Goal: Book appointment/travel/reservation

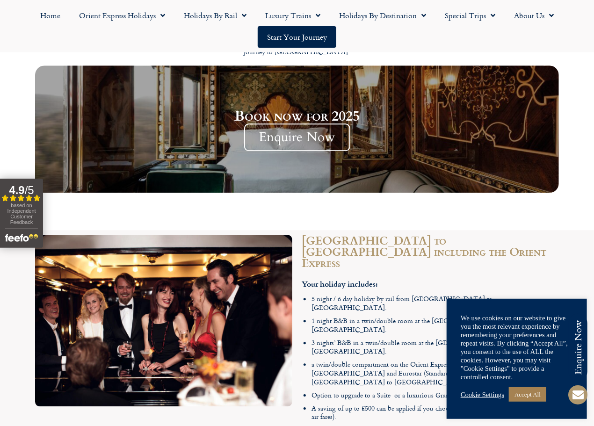
scroll to position [935, 0]
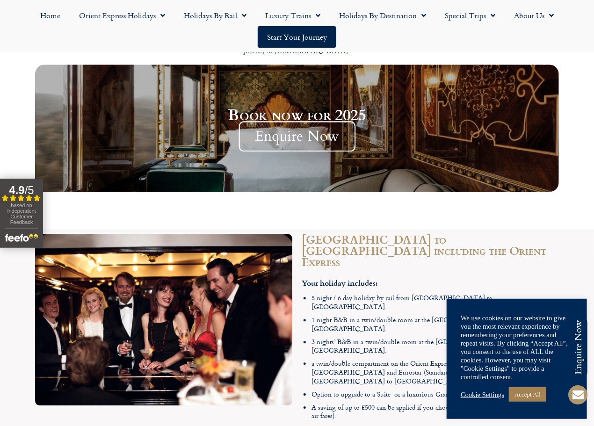
click at [324, 145] on span "Enquire Now" at bounding box center [296, 136] width 117 height 30
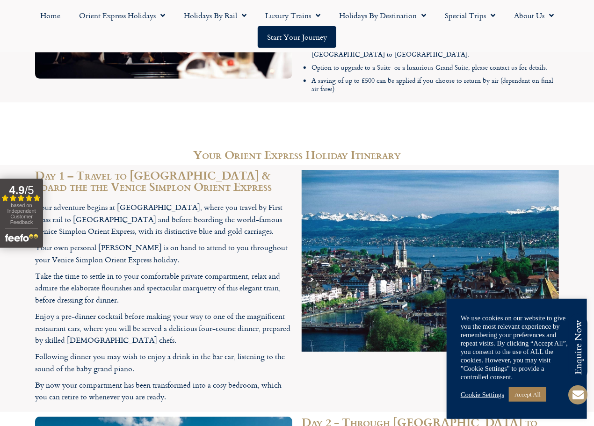
scroll to position [1263, 0]
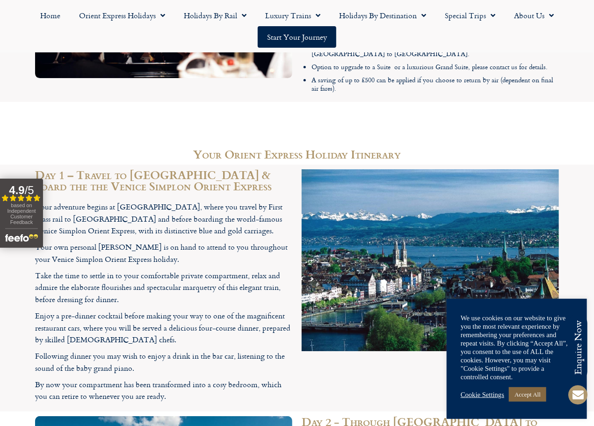
click at [526, 396] on link "Accept All" at bounding box center [527, 394] width 37 height 14
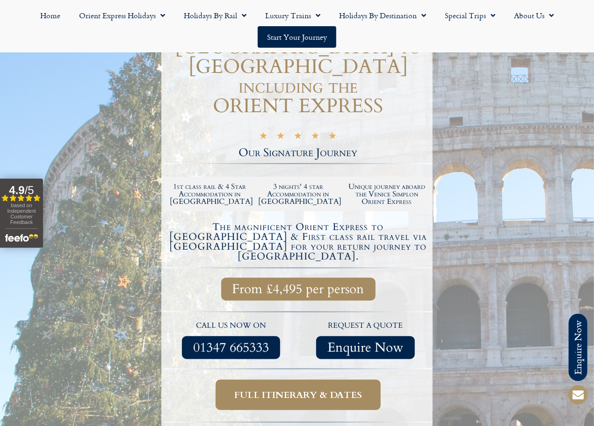
scroll to position [140, 0]
click at [350, 389] on span "Full itinerary & dates" at bounding box center [298, 395] width 128 height 12
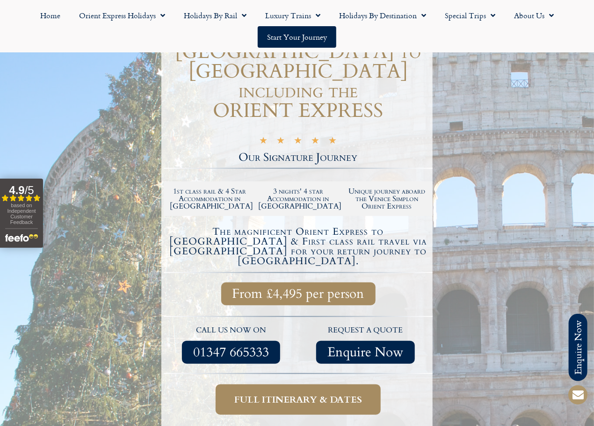
scroll to position [140, 0]
